Goal: Check status: Check status

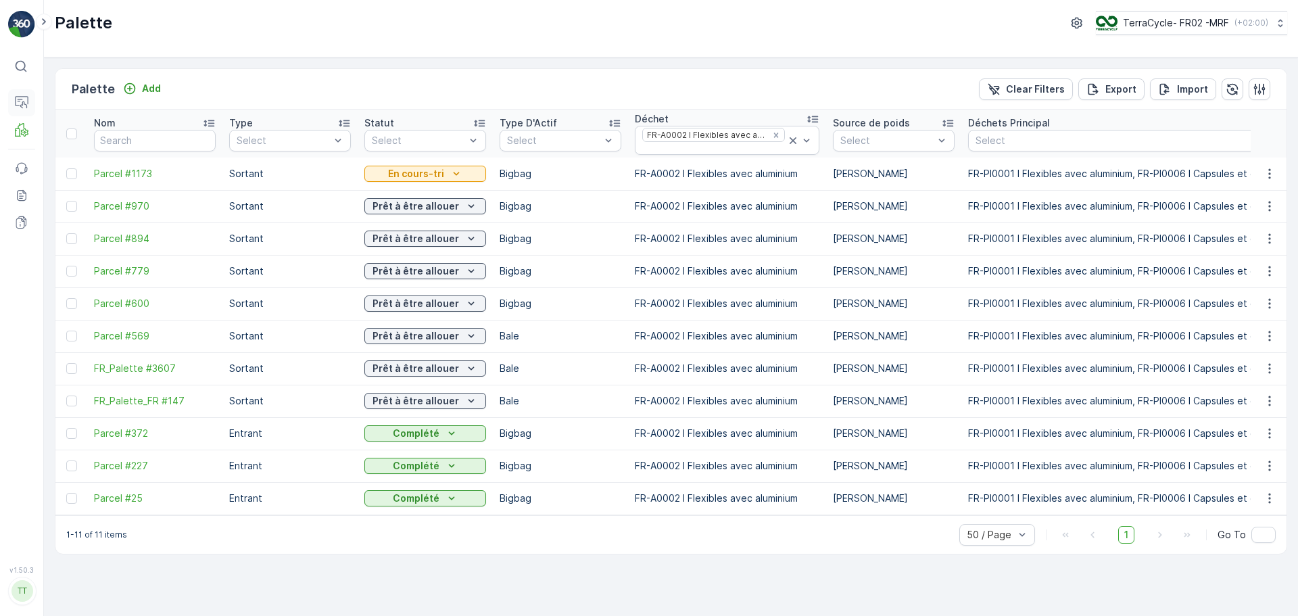
scroll to position [0, 1206]
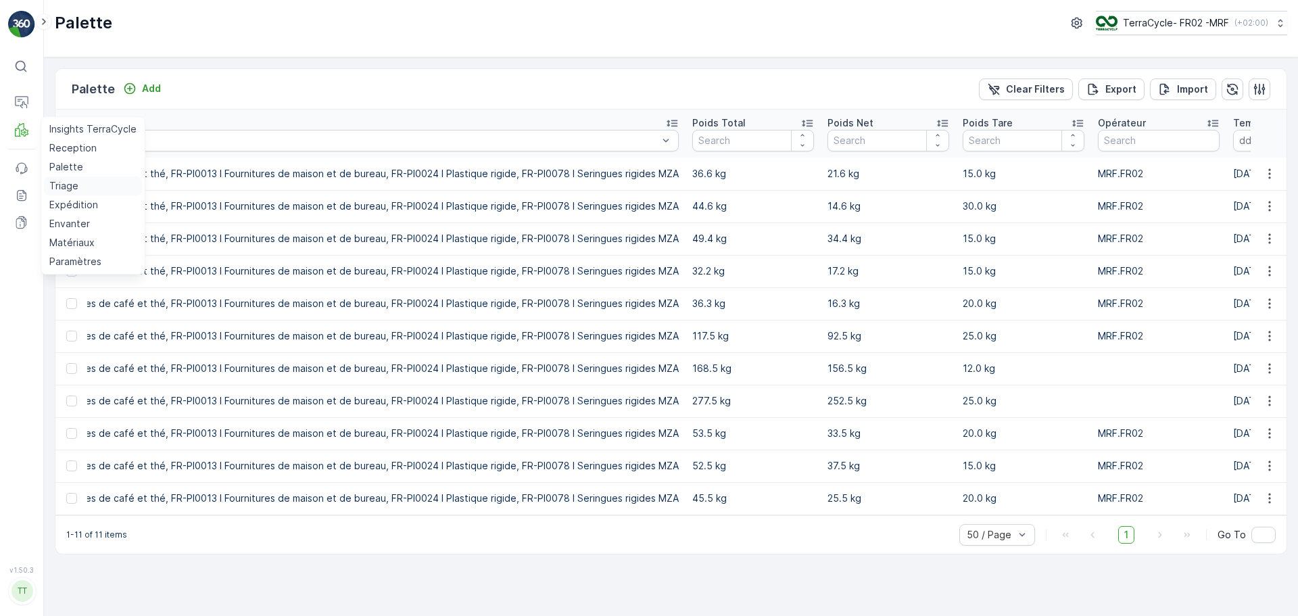
click at [75, 185] on p "Triage" at bounding box center [63, 186] width 29 height 14
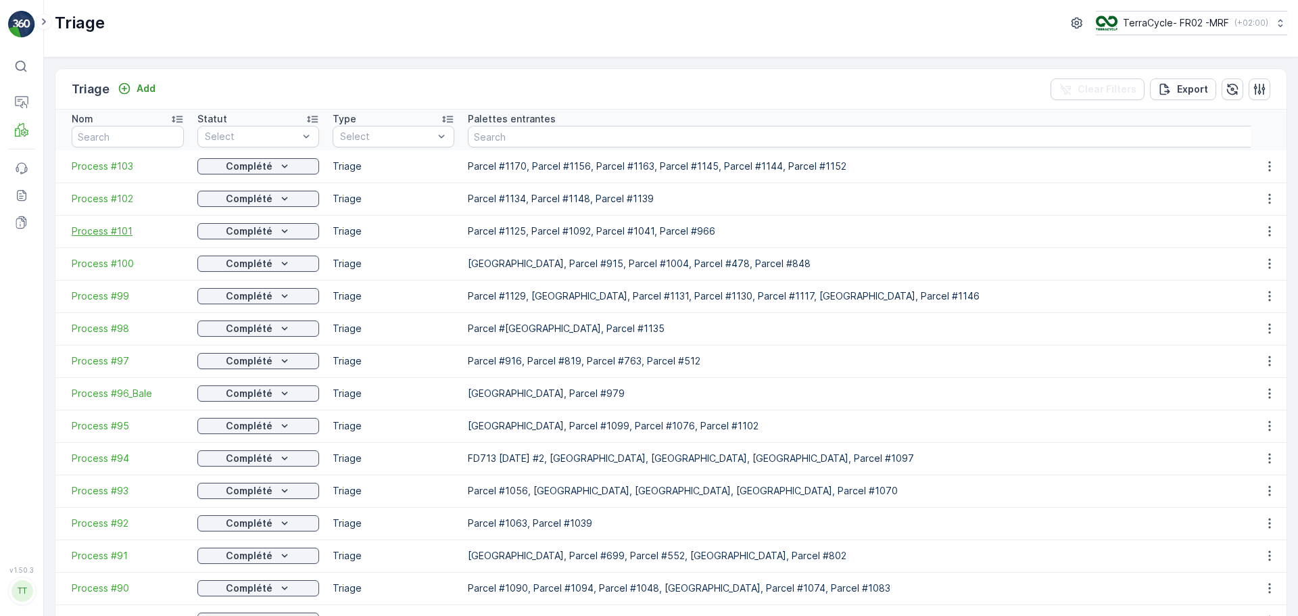
click at [107, 230] on span "Process #101" at bounding box center [128, 232] width 112 height 14
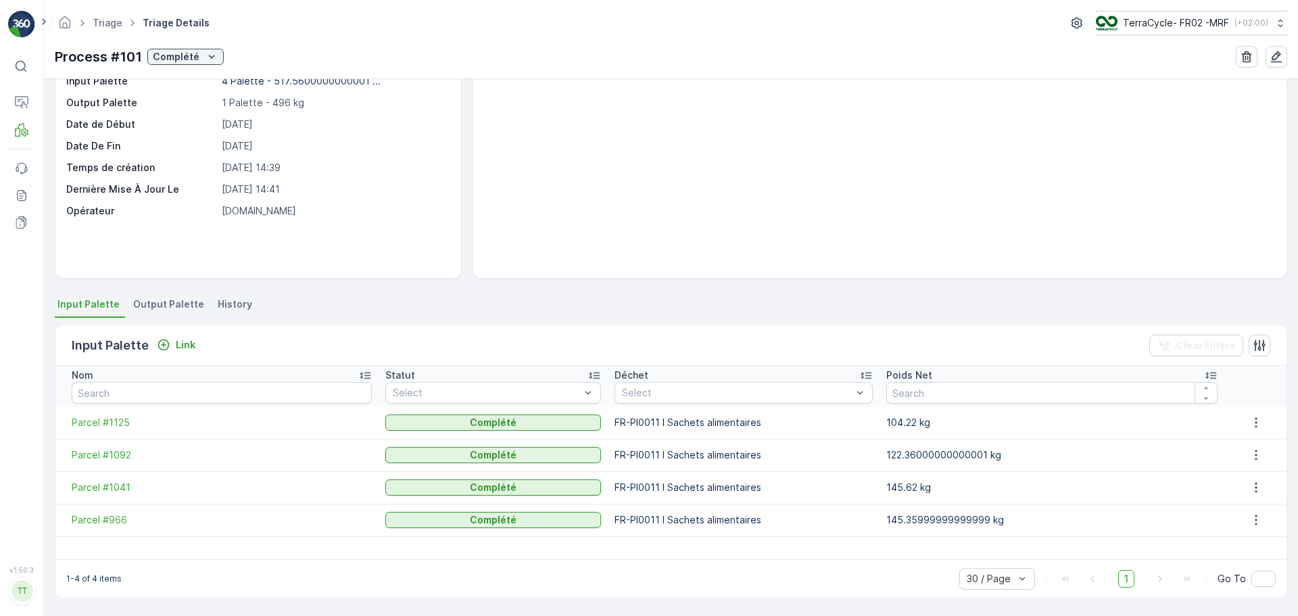
scroll to position [82, 0]
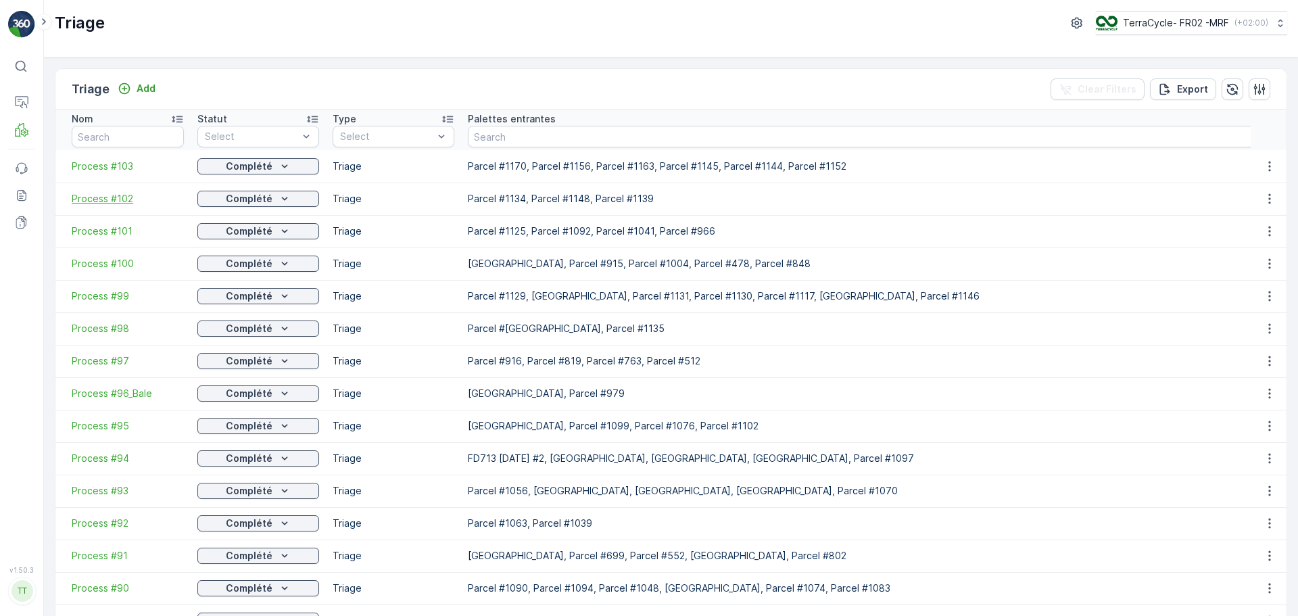
click at [108, 202] on span "Process #102" at bounding box center [128, 199] width 112 height 14
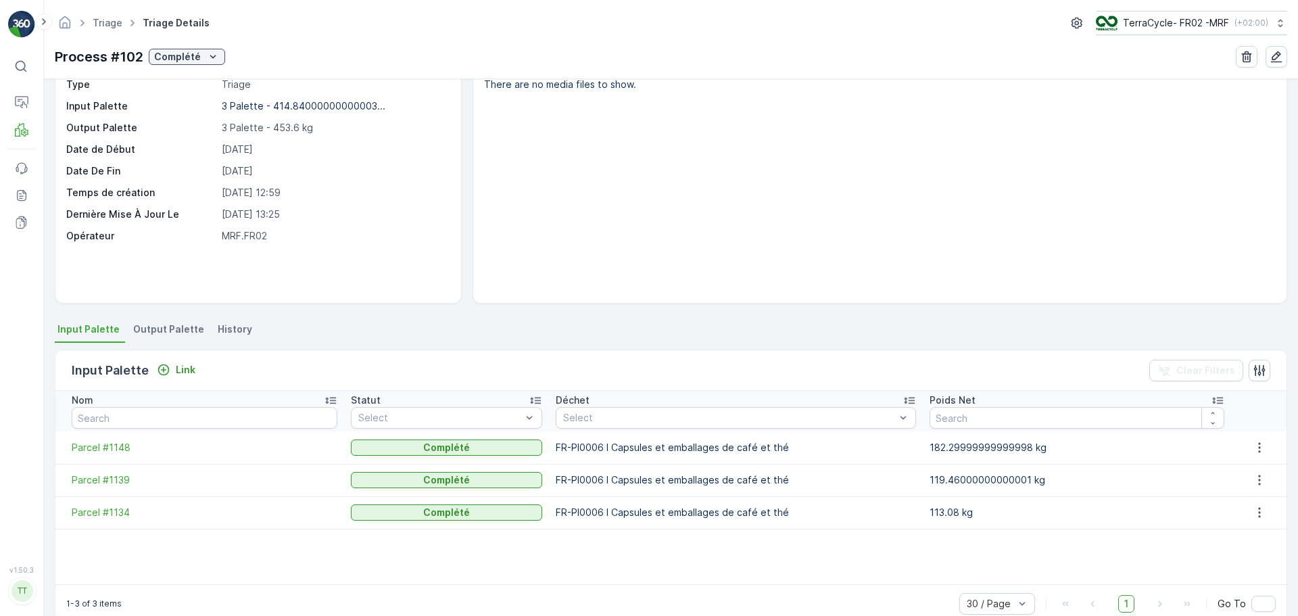
scroll to position [82, 0]
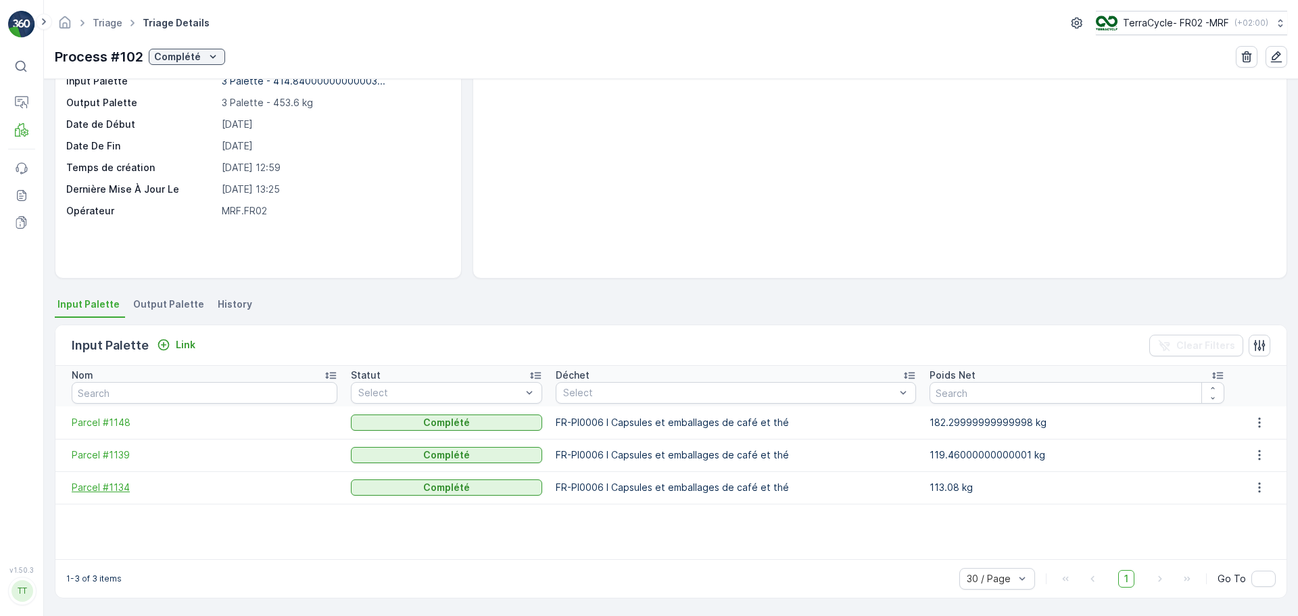
click at [117, 492] on span "Parcel #1134" at bounding box center [205, 488] width 266 height 14
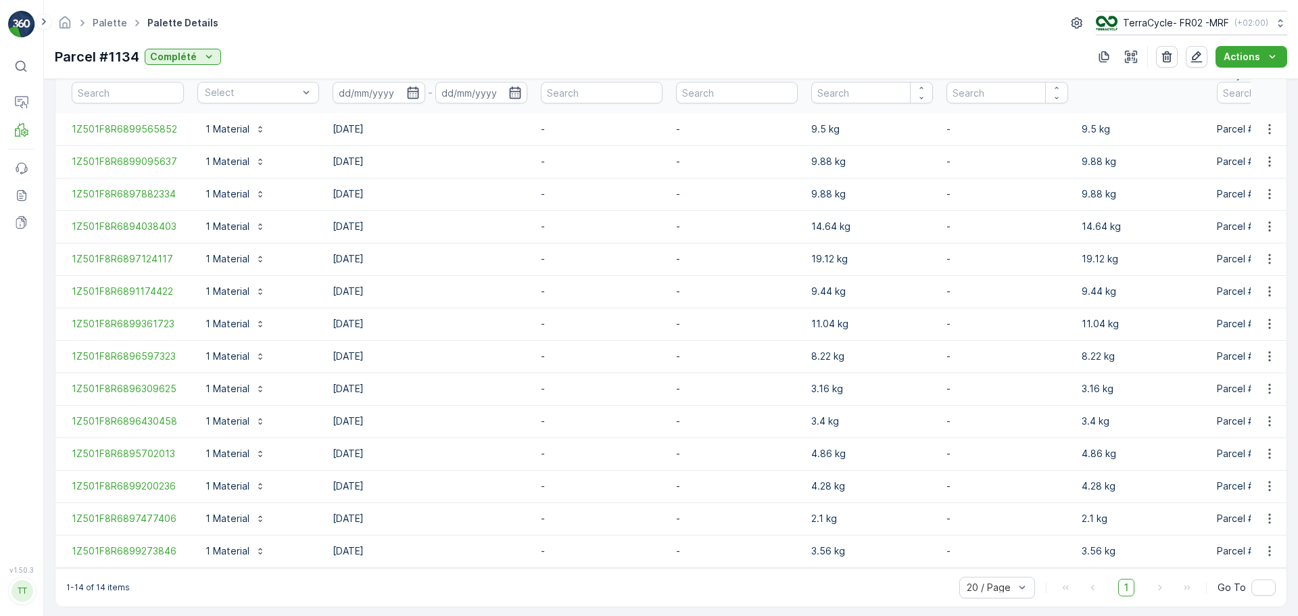
scroll to position [404, 0]
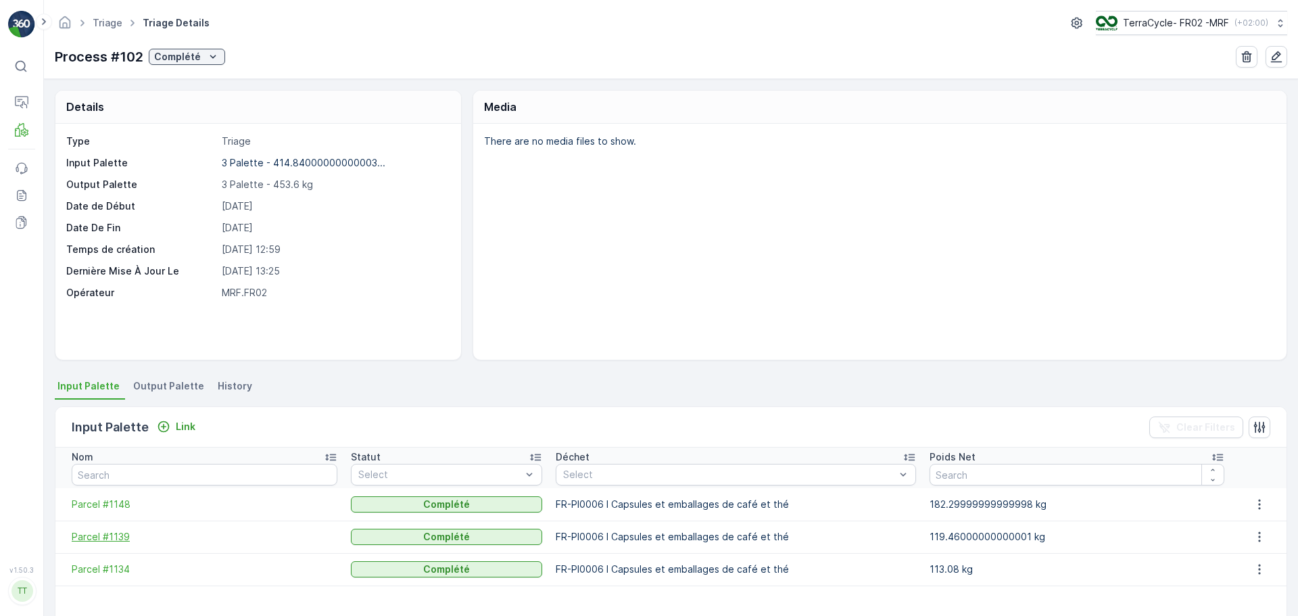
click at [126, 538] on span "Parcel #1139" at bounding box center [205, 537] width 266 height 14
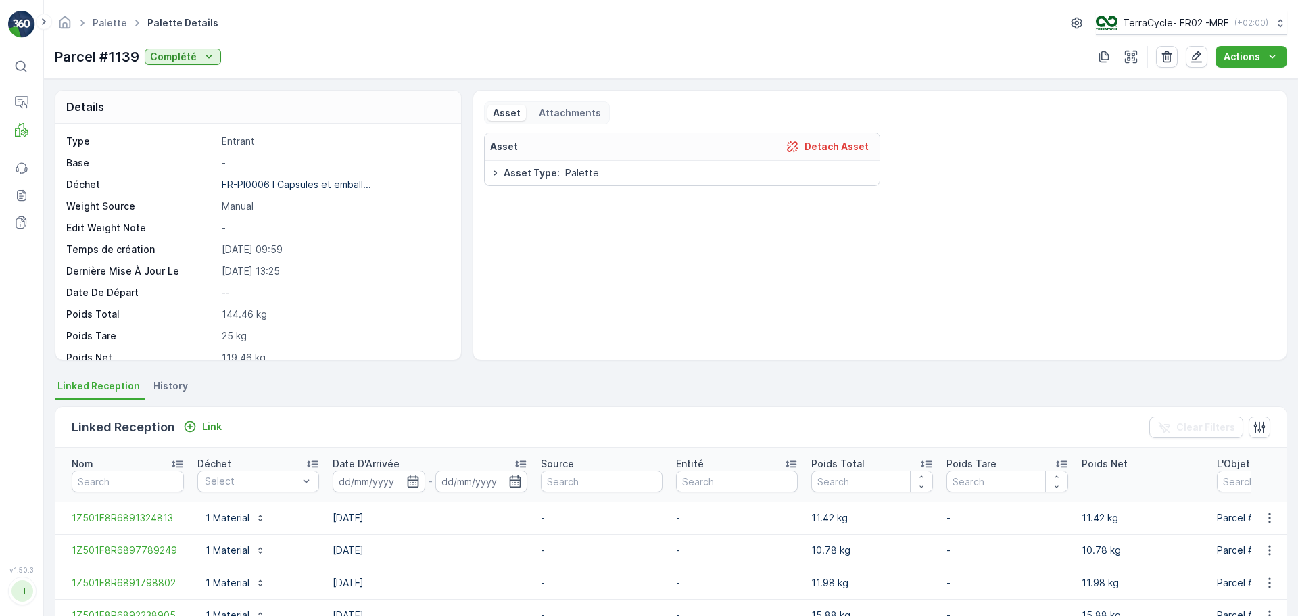
drag, startPoint x: 266, startPoint y: 544, endPoint x: 195, endPoint y: 525, distance: 74.1
drag, startPoint x: 195, startPoint y: 525, endPoint x: 626, endPoint y: 360, distance: 461.3
click at [626, 360] on div "Details Type Entrant Base - Déchet FR-PI0006 I Capsules et emball... Weight Sou…" at bounding box center [671, 347] width 1254 height 537
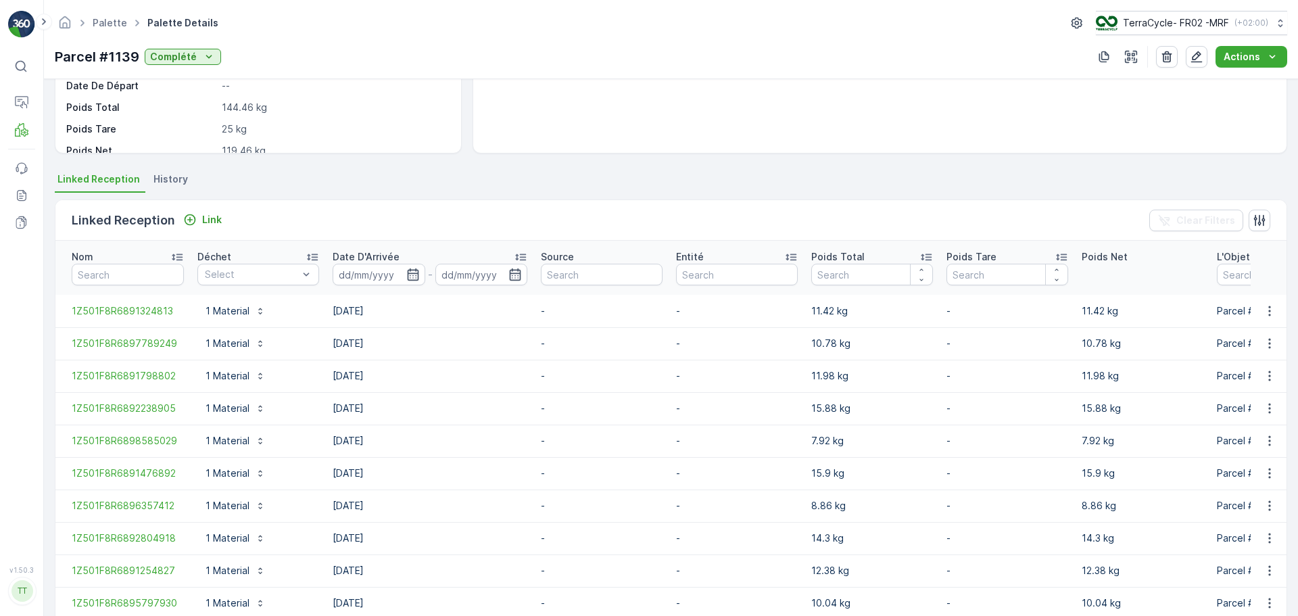
scroll to position [275, 0]
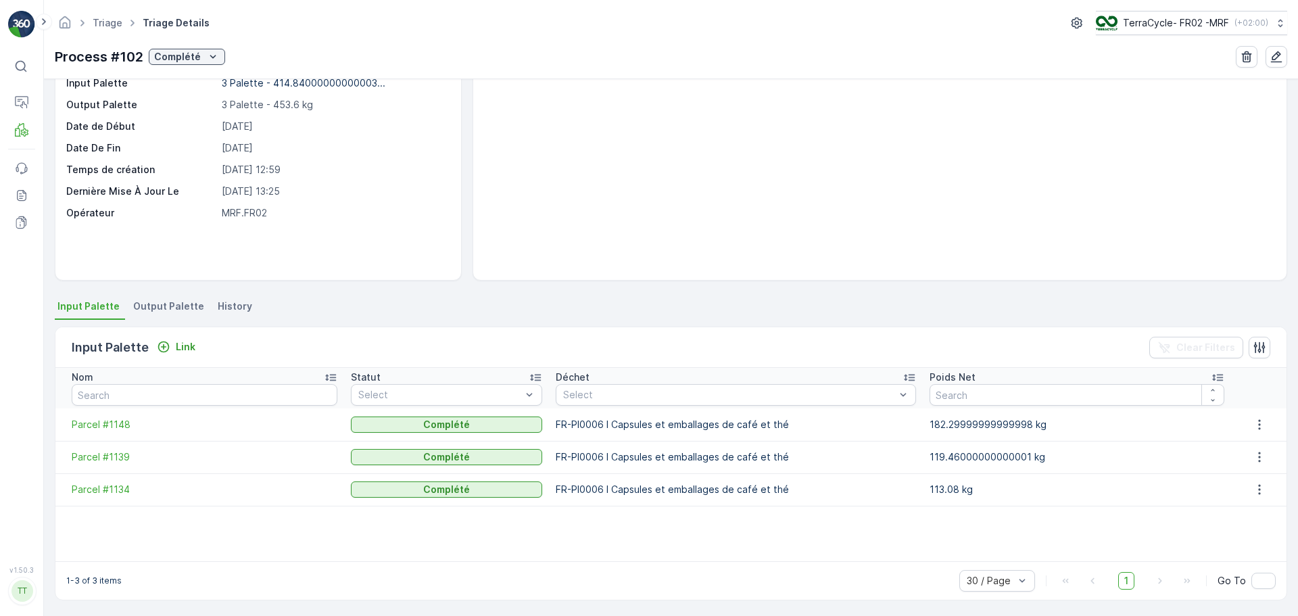
scroll to position [82, 0]
click at [107, 426] on span "Parcel #1148" at bounding box center [205, 423] width 266 height 14
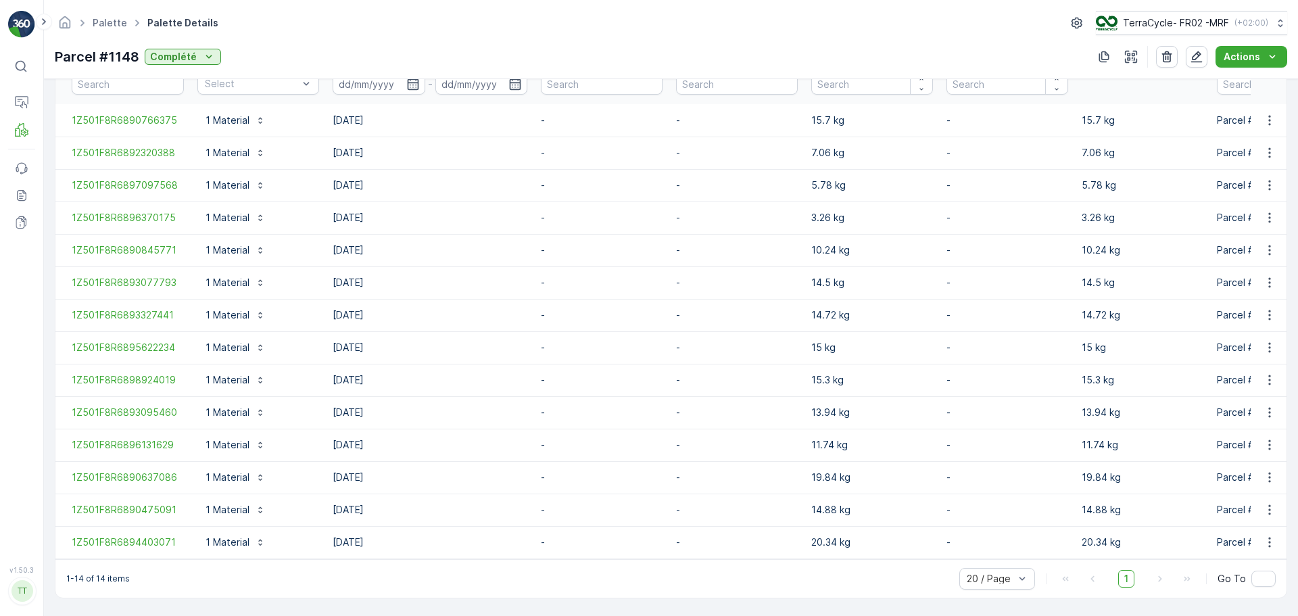
scroll to position [404, 0]
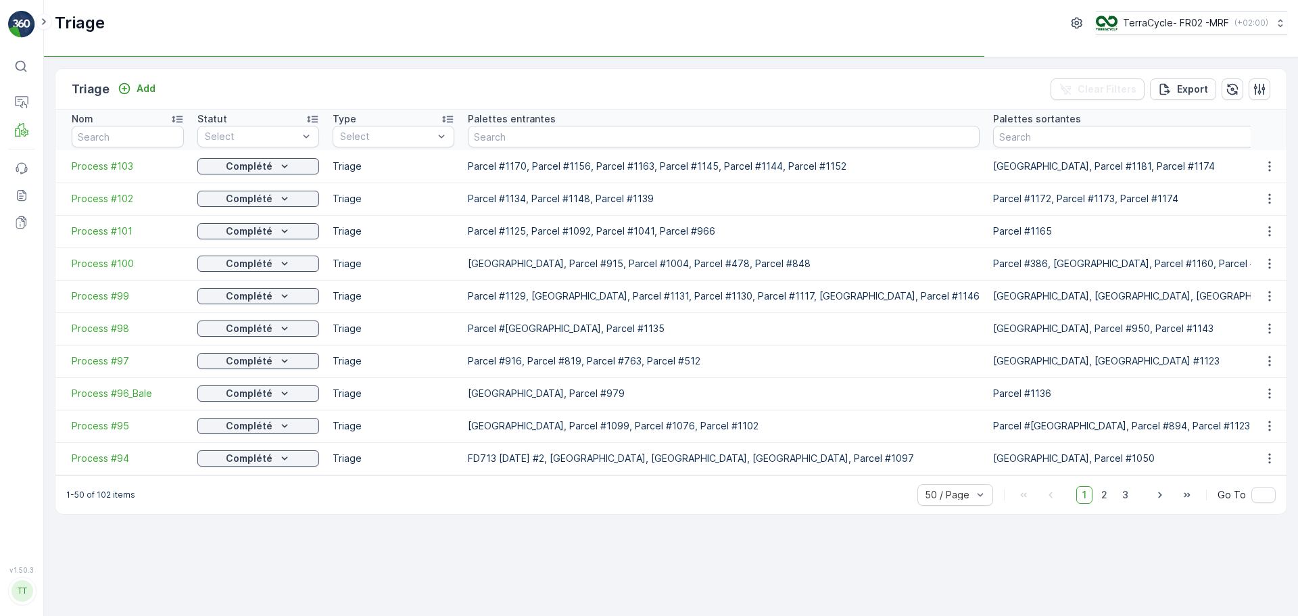
click at [95, 174] on td "Process #103" at bounding box center [122, 166] width 135 height 32
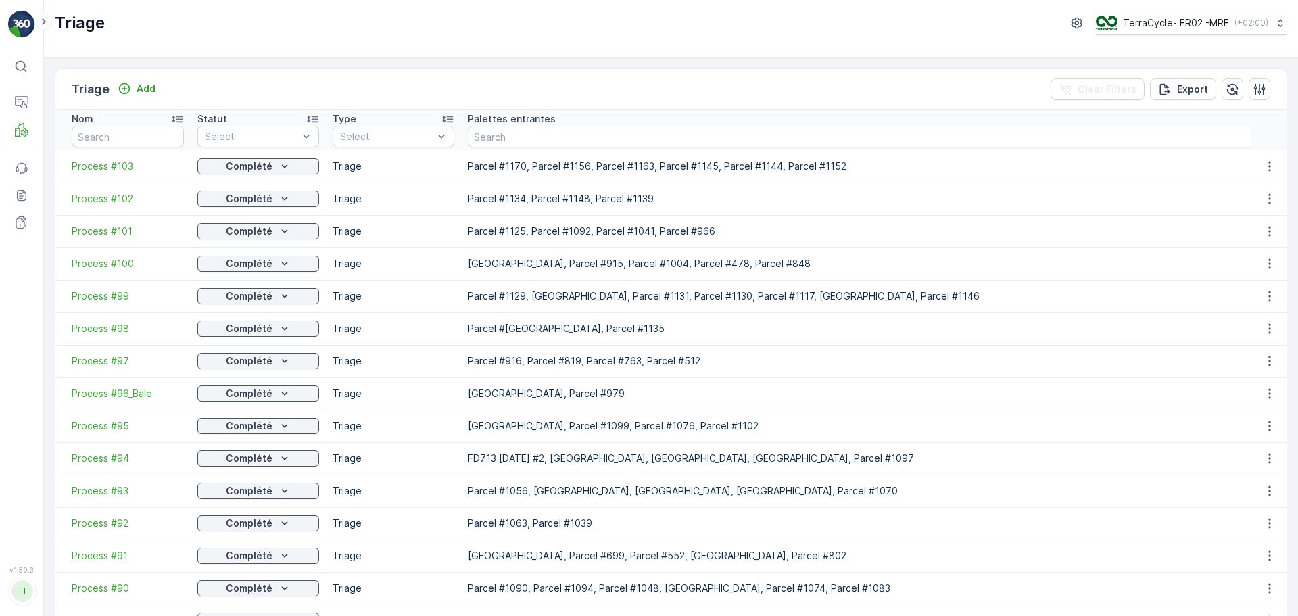
click at [96, 170] on span "Process #103" at bounding box center [128, 167] width 112 height 14
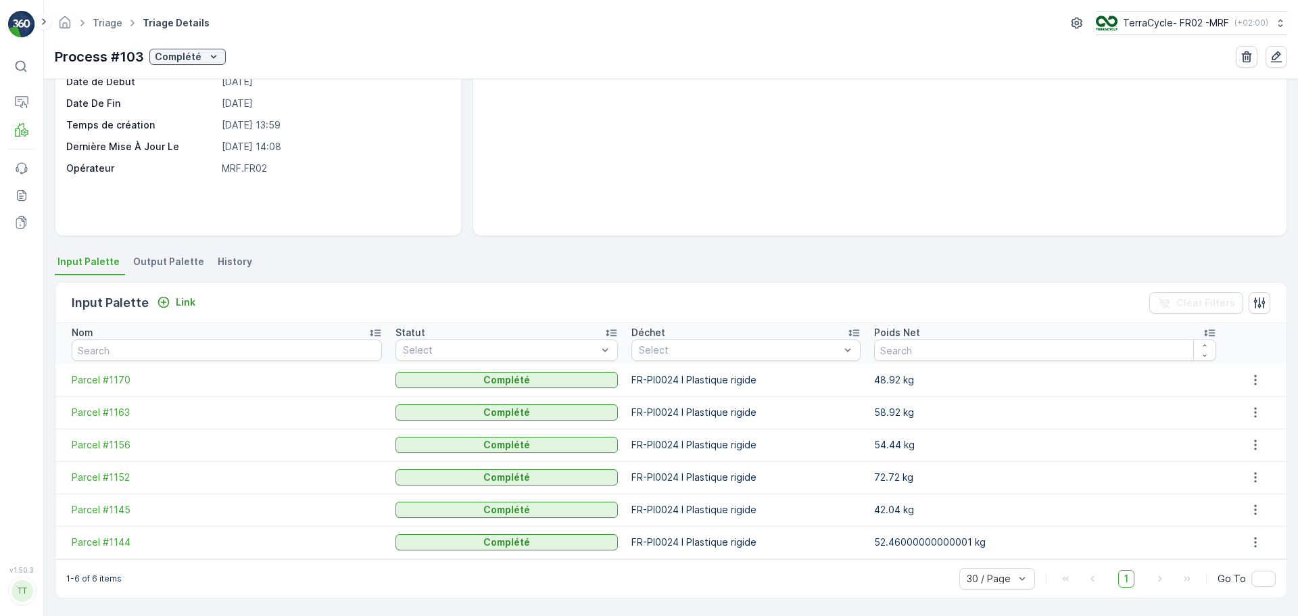
scroll to position [124, 0]
click at [120, 541] on span "Parcel #1144" at bounding box center [227, 543] width 310 height 14
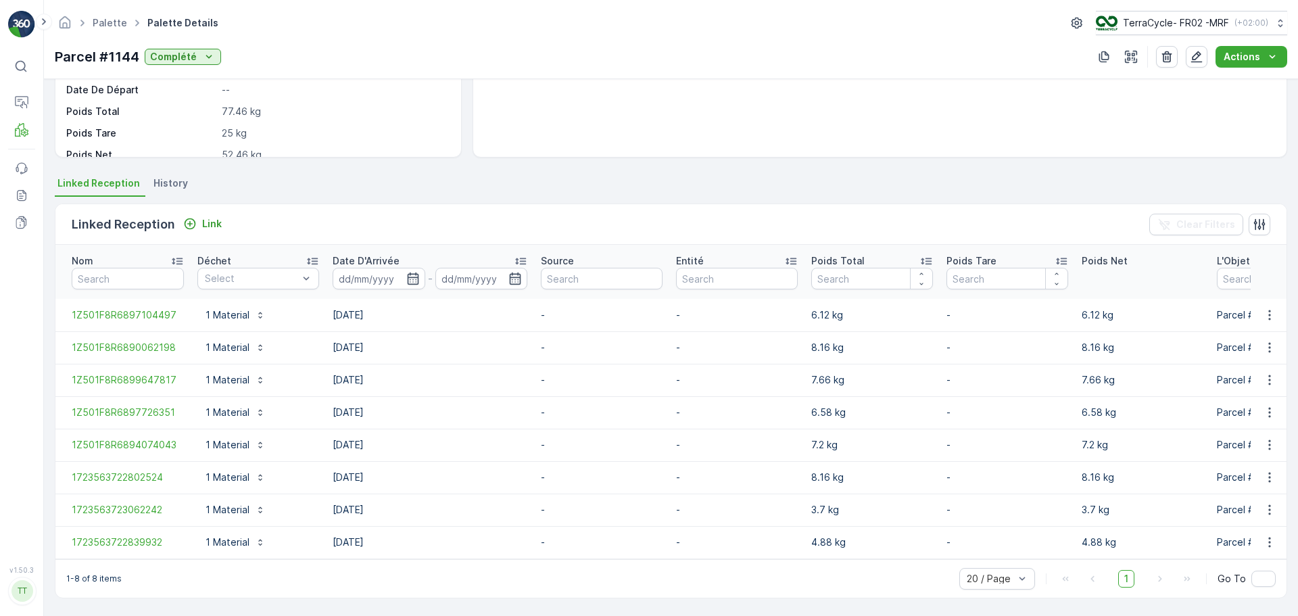
scroll to position [210, 0]
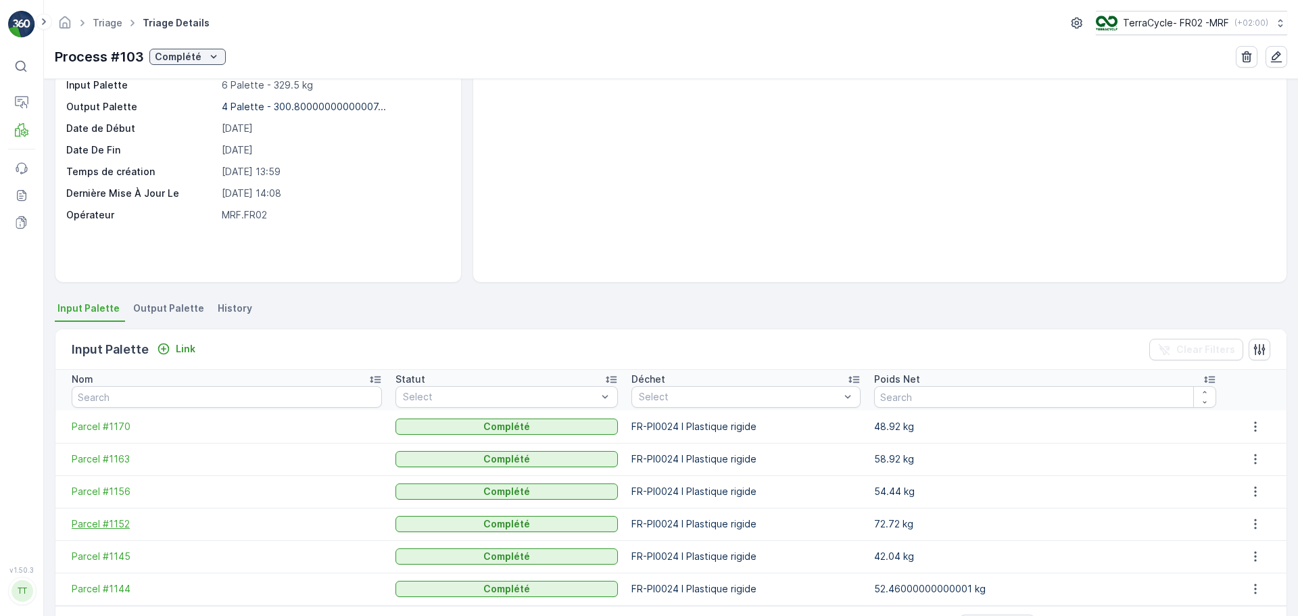
scroll to position [124, 0]
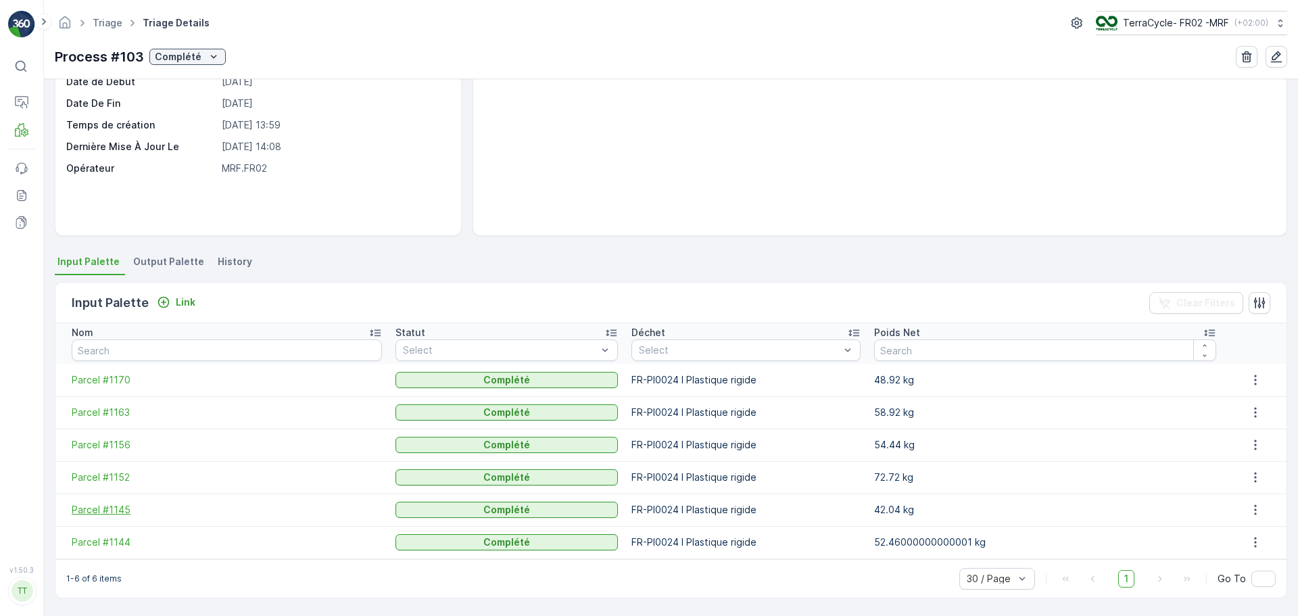
click at [109, 513] on span "Parcel #1145" at bounding box center [227, 510] width 310 height 14
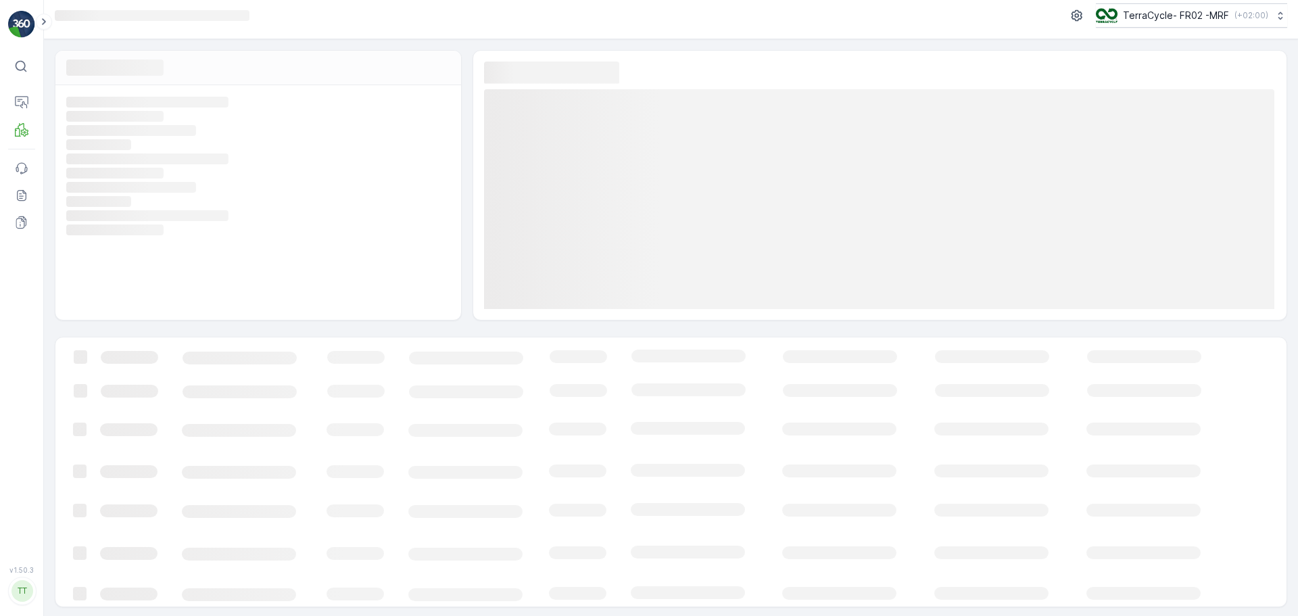
scroll to position [9, 0]
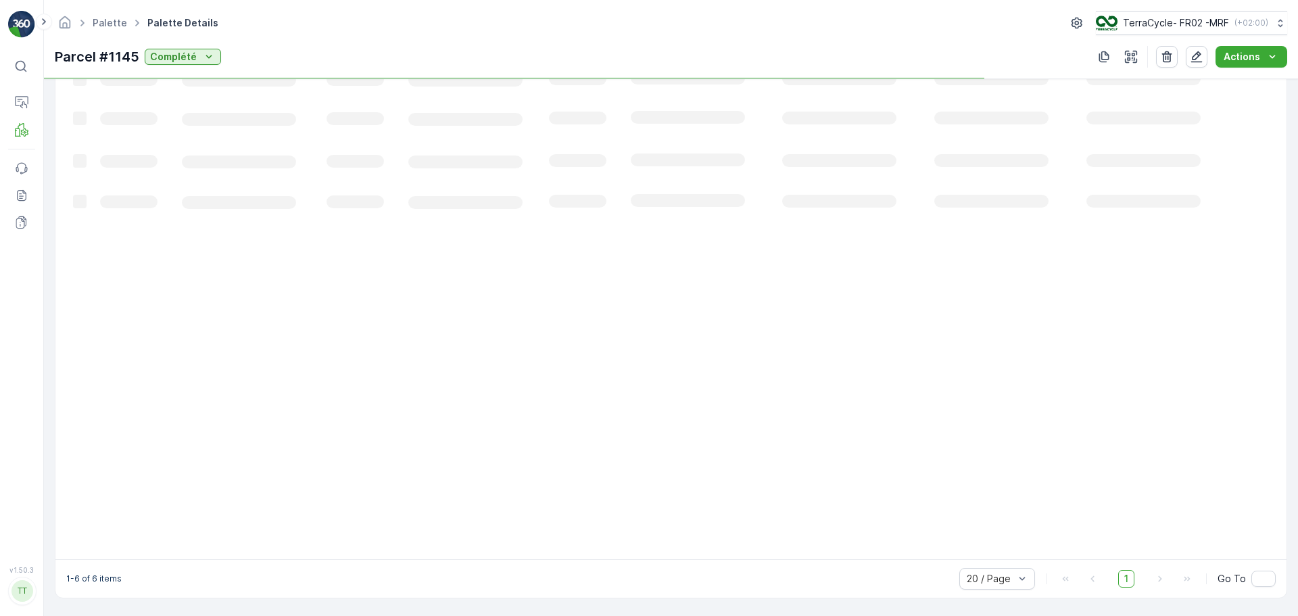
scroll to position [145, 0]
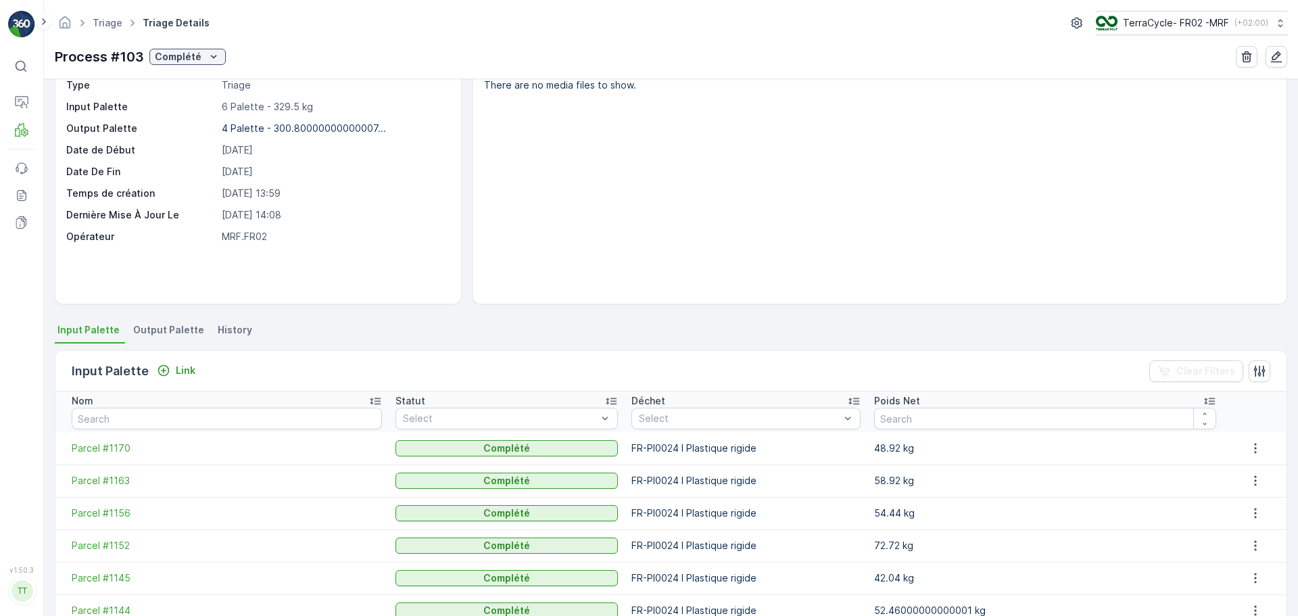
scroll to position [124, 0]
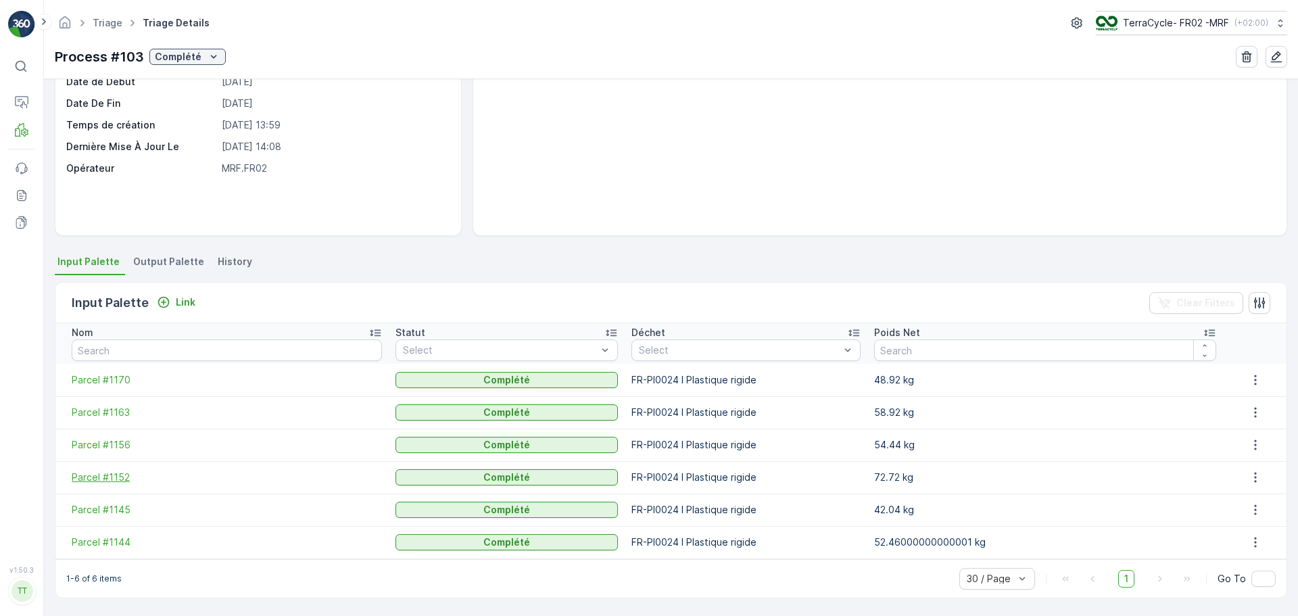
click at [96, 479] on span "Parcel #1152" at bounding box center [227, 478] width 310 height 14
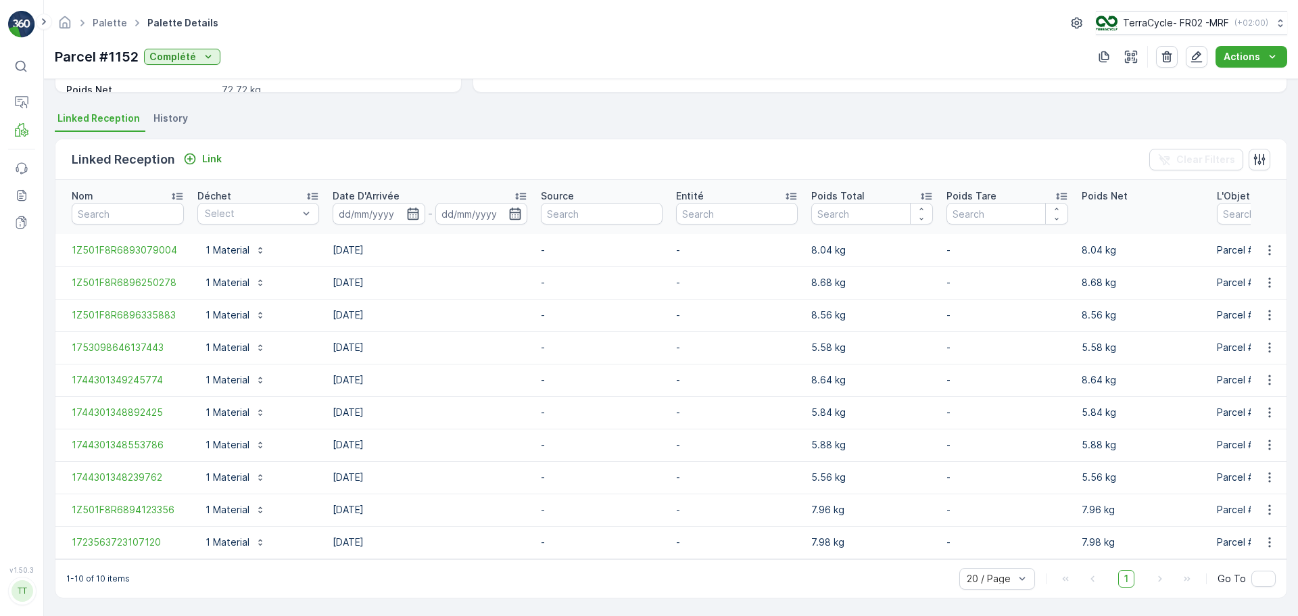
scroll to position [275, 0]
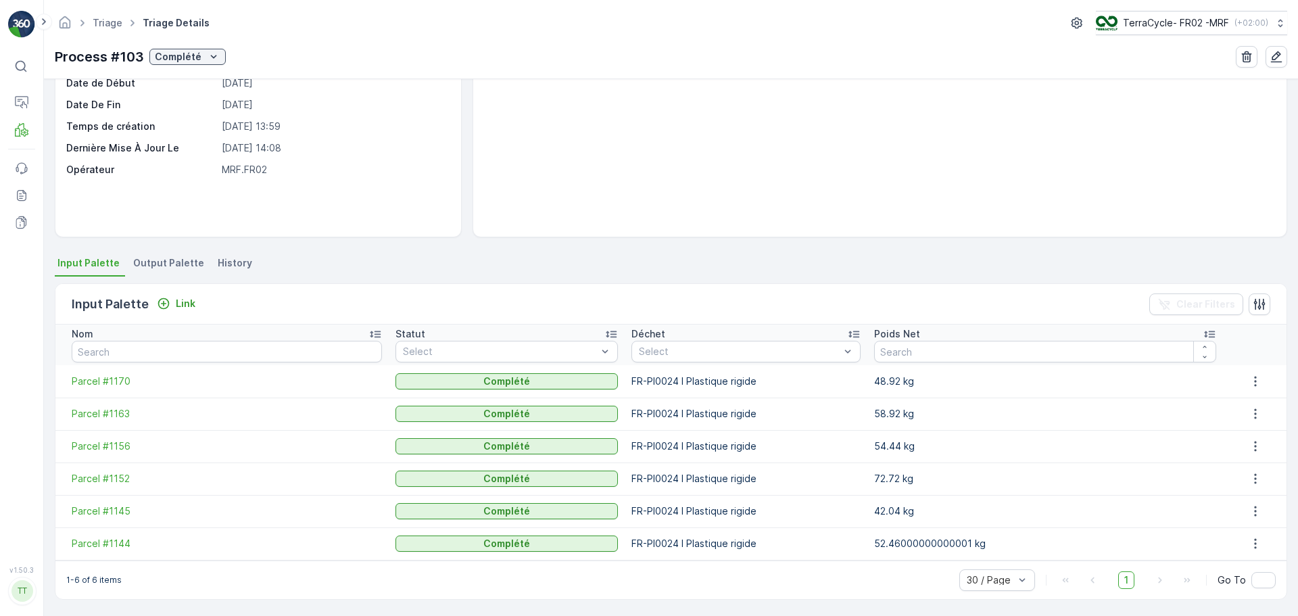
scroll to position [124, 0]
click at [99, 444] on span "Parcel #1156" at bounding box center [227, 445] width 310 height 14
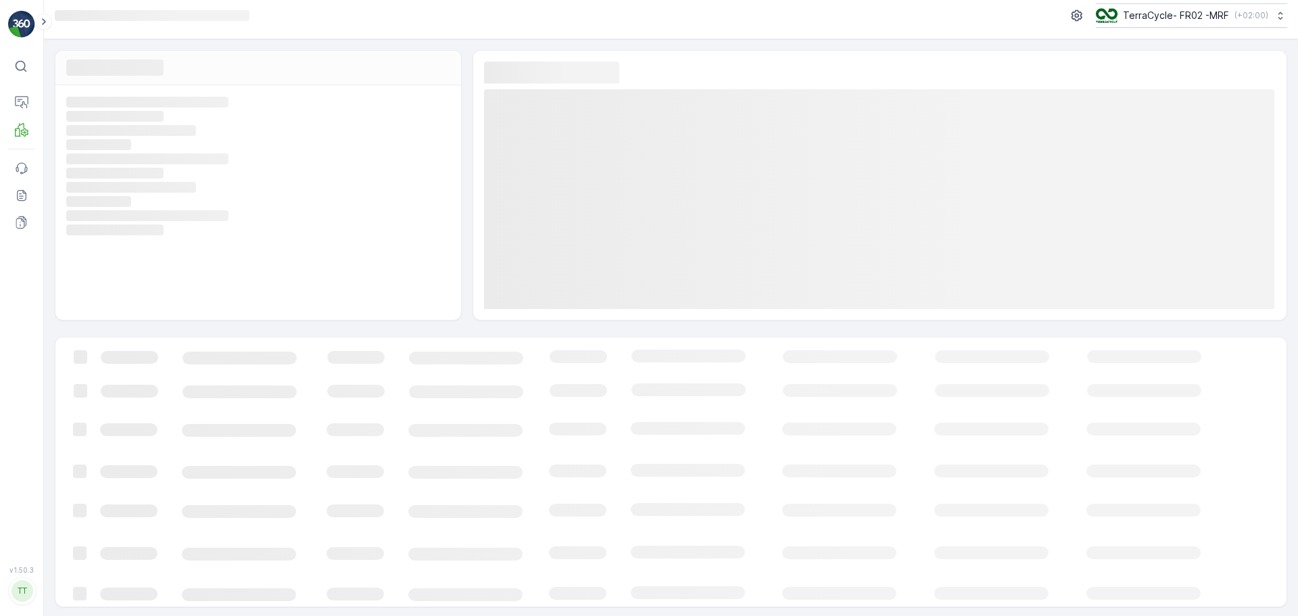
scroll to position [9, 0]
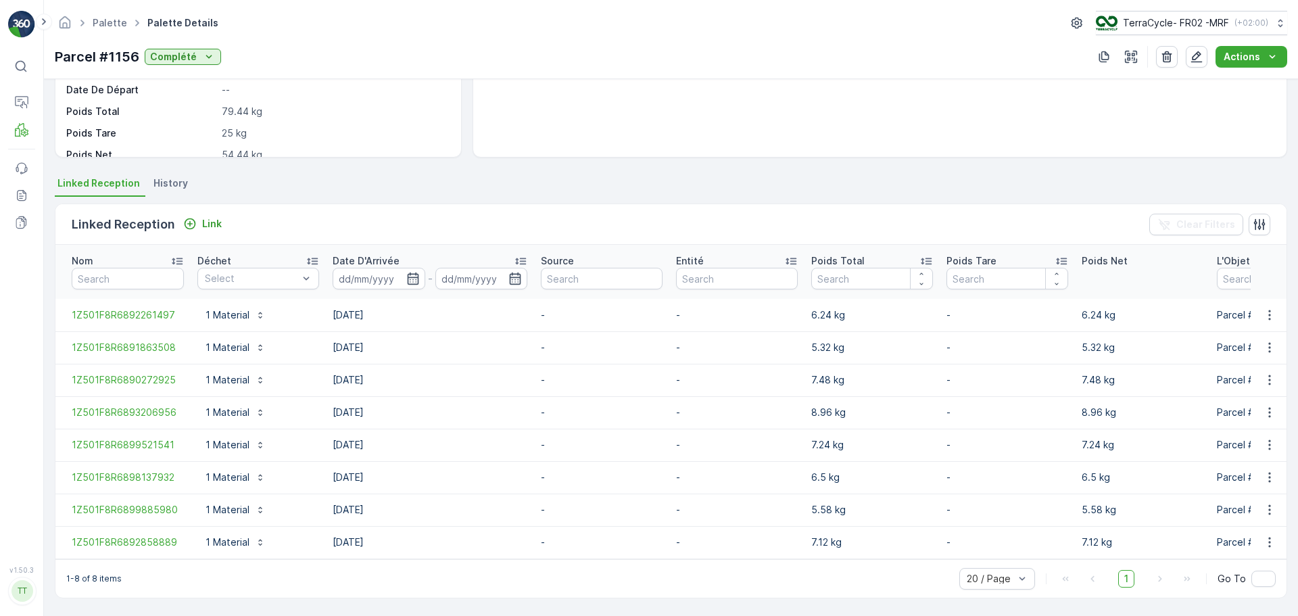
scroll to position [210, 0]
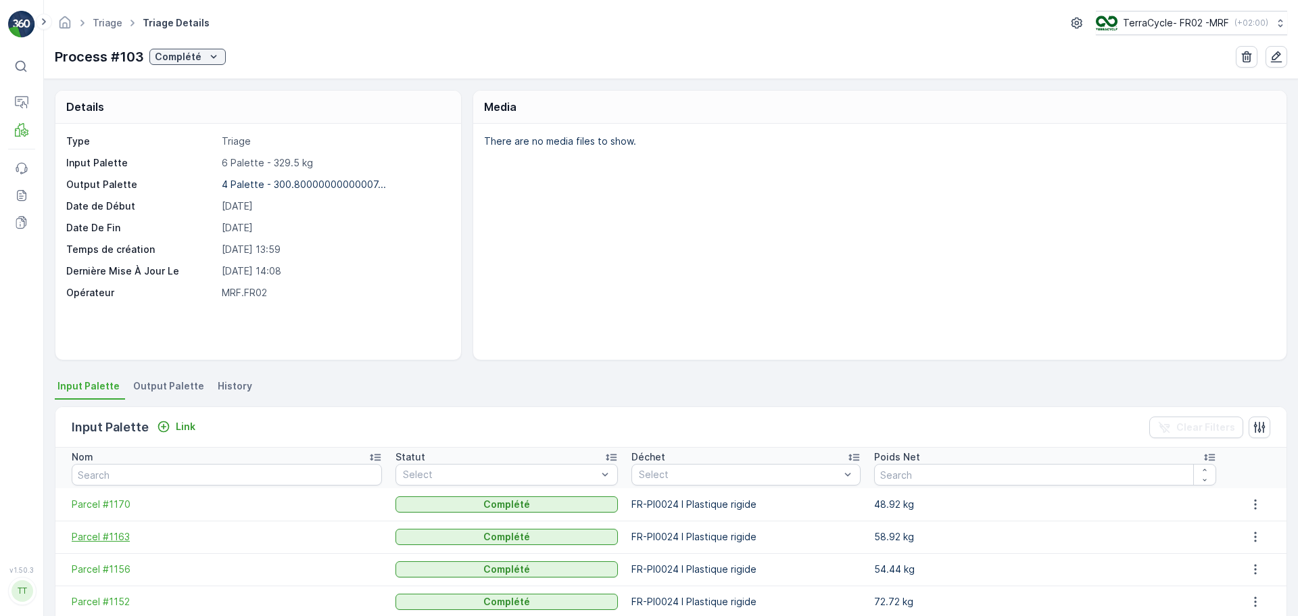
click at [112, 537] on span "Parcel #1163" at bounding box center [227, 537] width 310 height 14
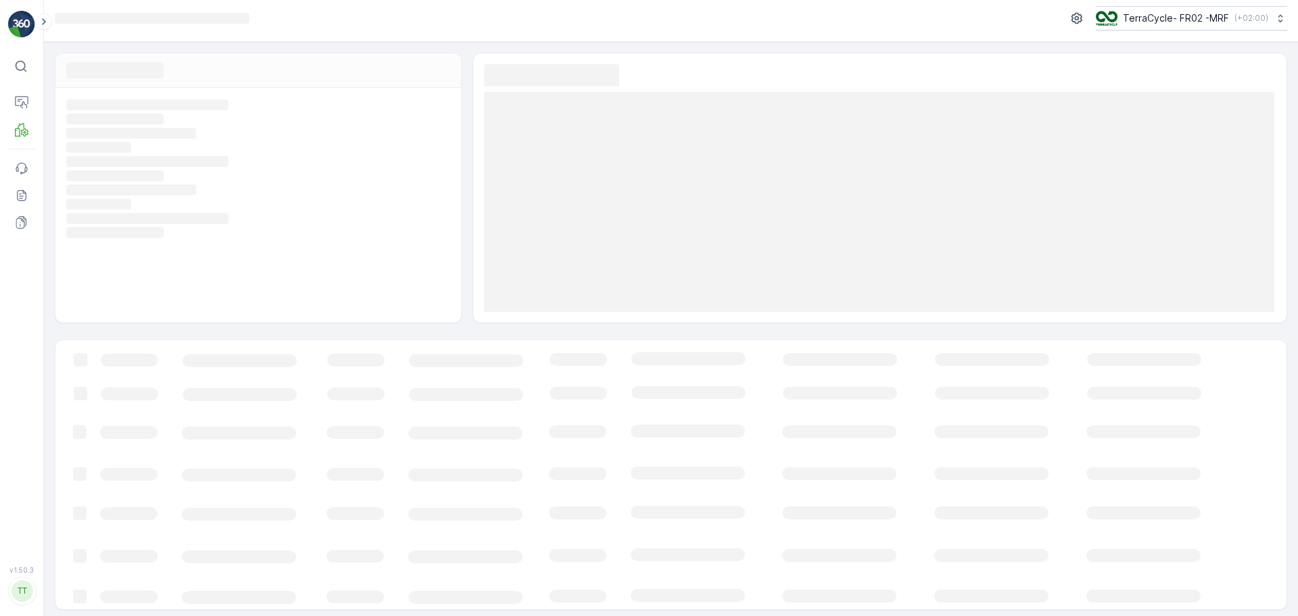
scroll to position [9, 0]
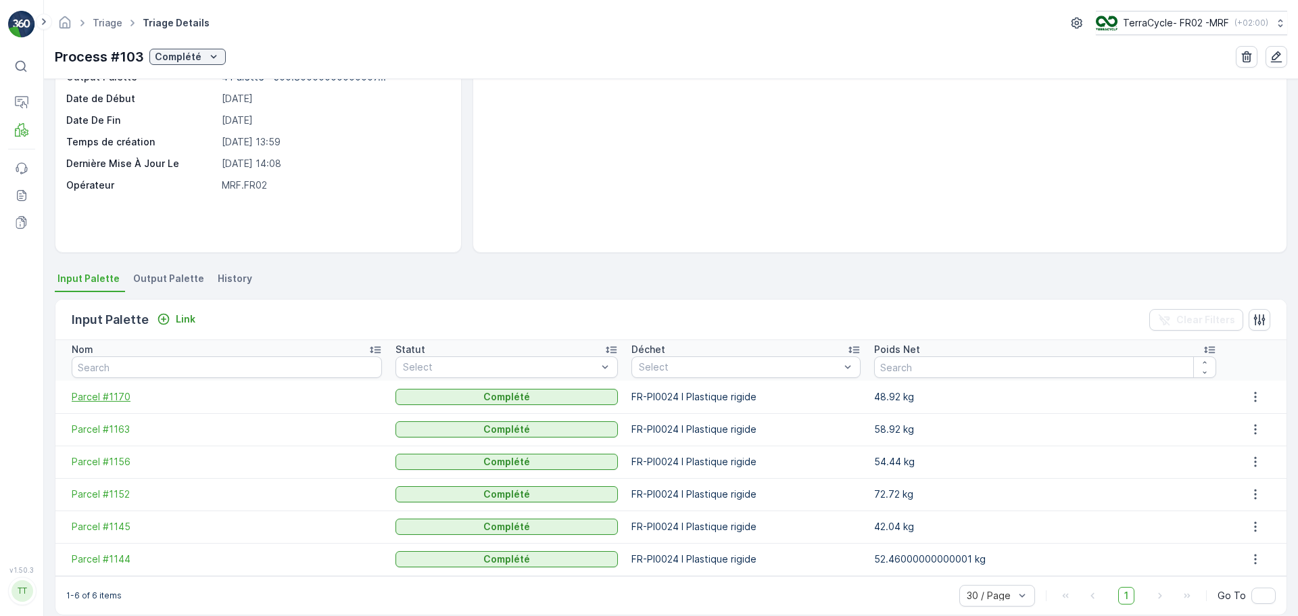
scroll to position [124, 0]
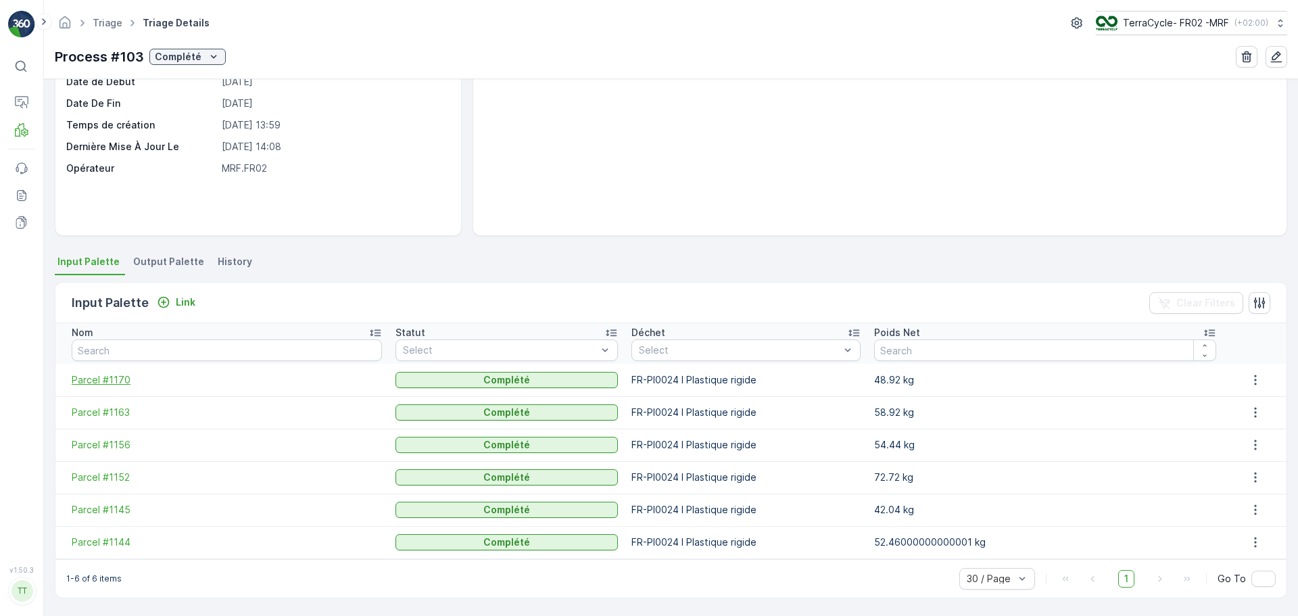
click at [109, 379] on span "Parcel #1170" at bounding box center [227, 380] width 310 height 14
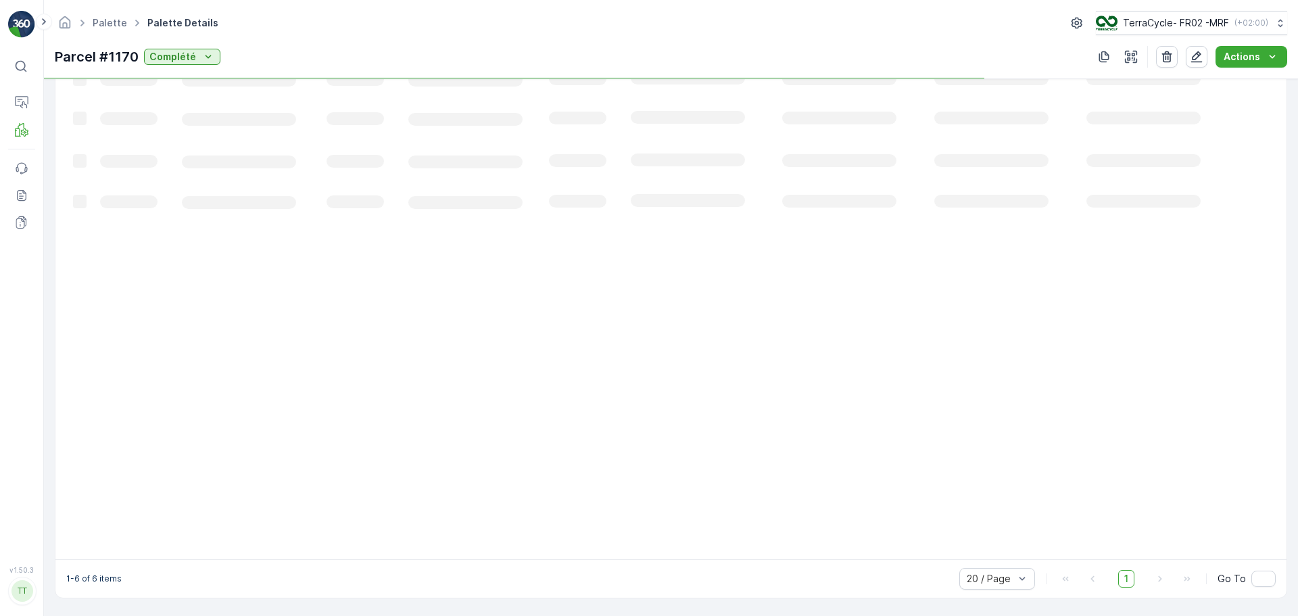
scroll to position [145, 0]
